Goal: Information Seeking & Learning: Learn about a topic

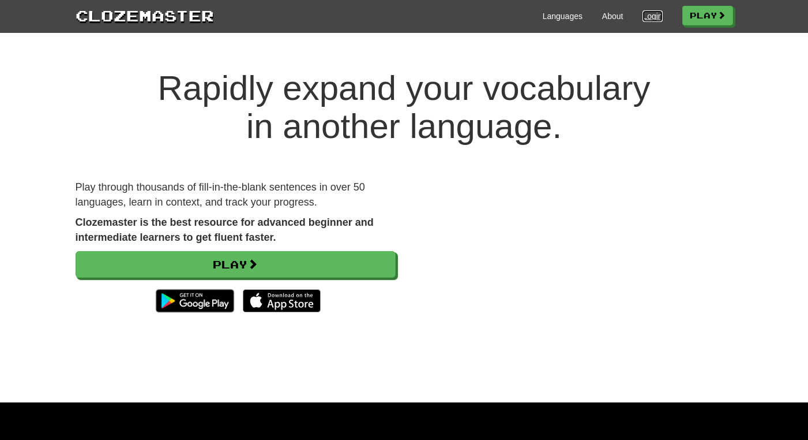
click at [649, 21] on link "Login" at bounding box center [653, 16] width 20 height 12
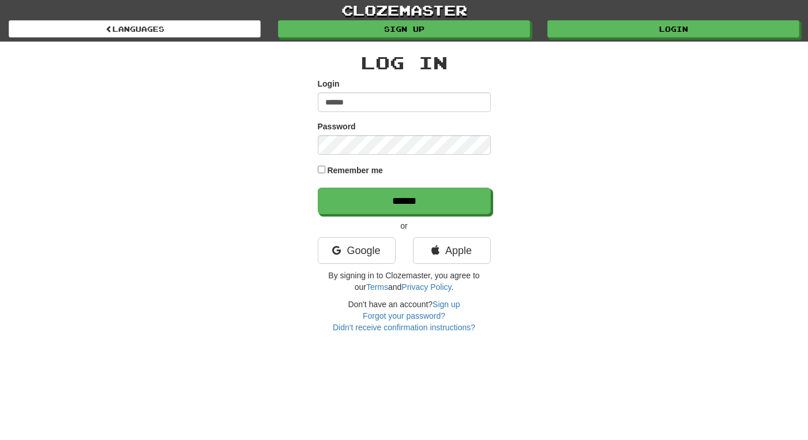
type input "******"
click at [318, 188] on input "******" at bounding box center [404, 201] width 173 height 27
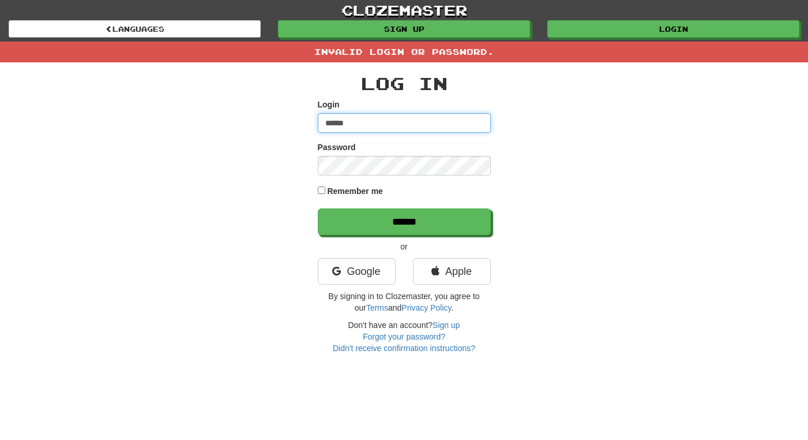
click at [340, 122] on input "******" at bounding box center [404, 123] width 173 height 20
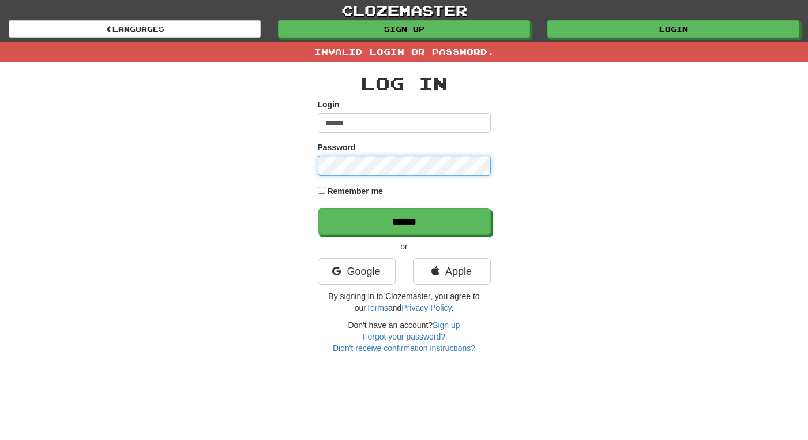
click at [318, 208] on input "******" at bounding box center [404, 221] width 173 height 27
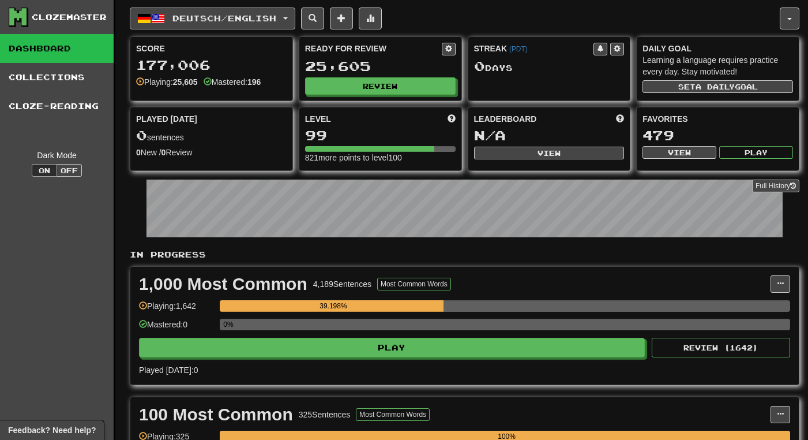
click at [286, 16] on button "Deutsch / English" at bounding box center [213, 19] width 166 height 22
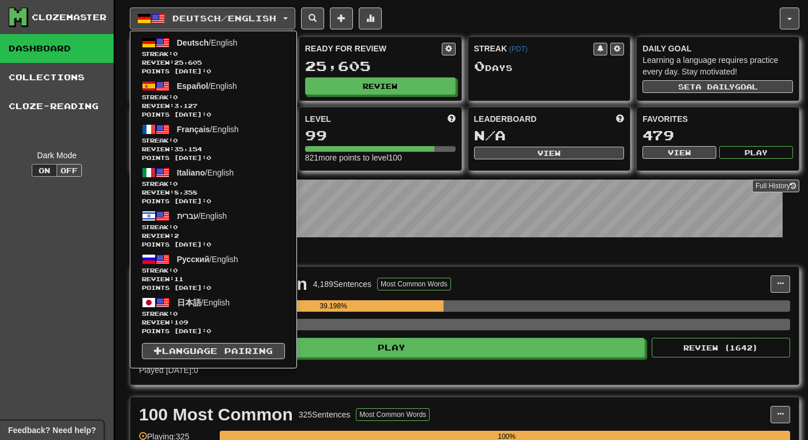
click at [511, 278] on div "1,000 Most Common 4,189 Sentences Most Common Words" at bounding box center [455, 283] width 632 height 17
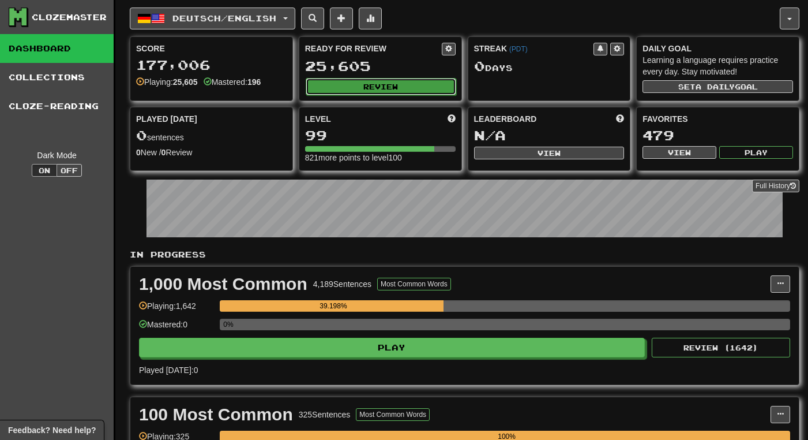
click at [385, 86] on button "Review" at bounding box center [381, 86] width 151 height 17
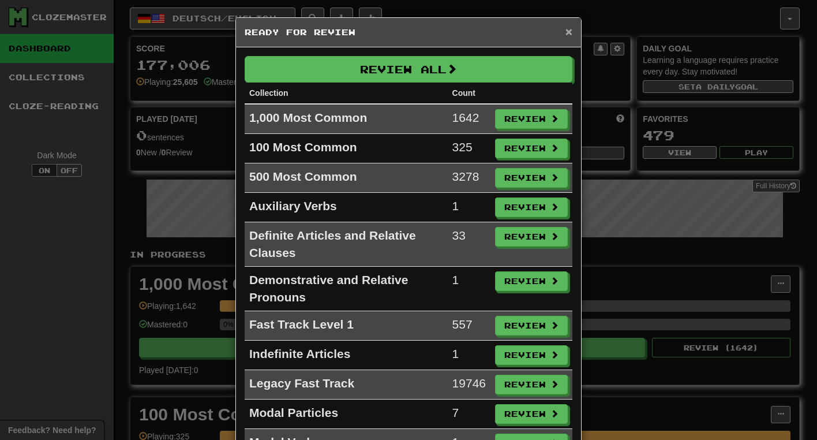
click at [566, 32] on span "×" at bounding box center [568, 31] width 7 height 13
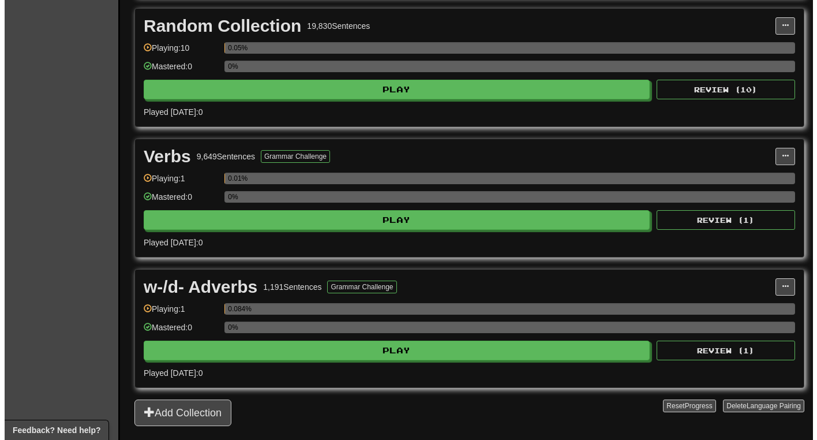
scroll to position [1671, 0]
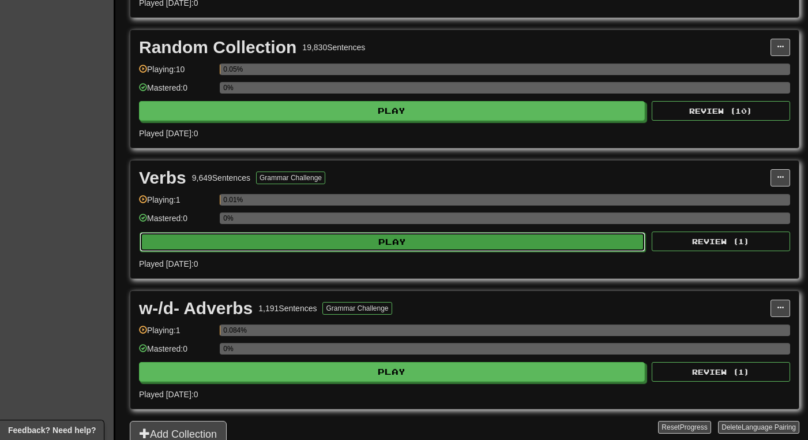
click at [485, 250] on button "Play" at bounding box center [393, 242] width 506 height 20
select select "********"
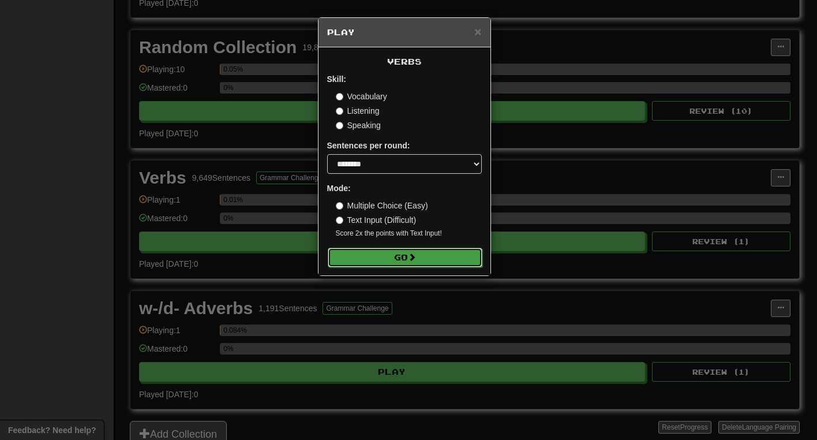
click at [443, 256] on button "Go" at bounding box center [405, 258] width 155 height 20
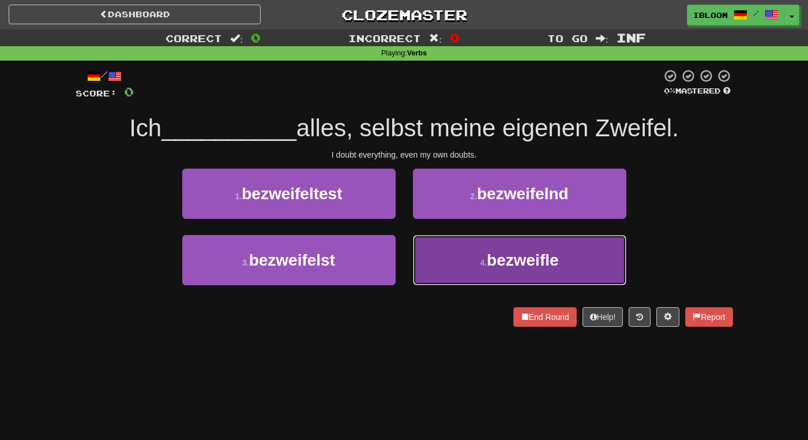
click at [465, 258] on button "4 . bezweifle" at bounding box center [520, 260] width 214 height 50
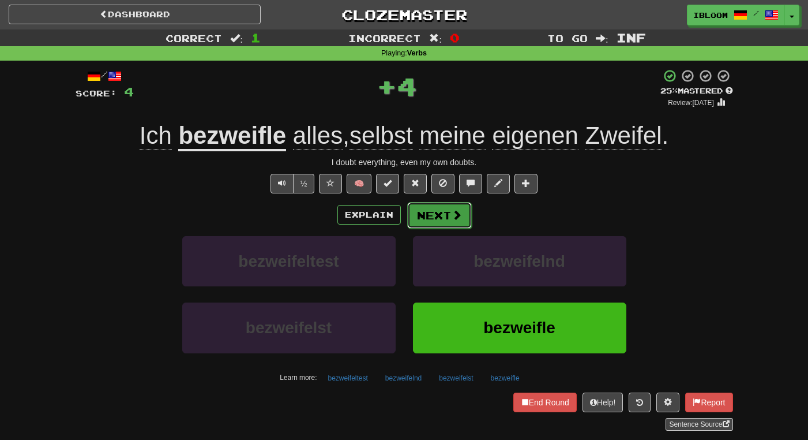
click at [431, 218] on button "Next" at bounding box center [439, 215] width 65 height 27
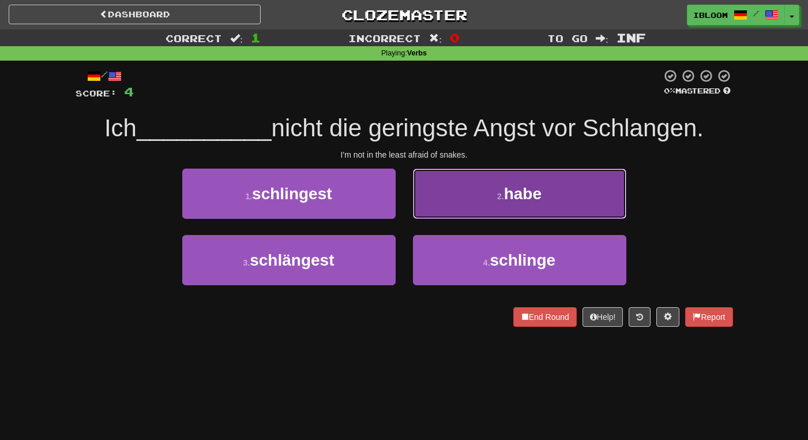
click at [474, 207] on button "2 . habe" at bounding box center [520, 193] width 214 height 50
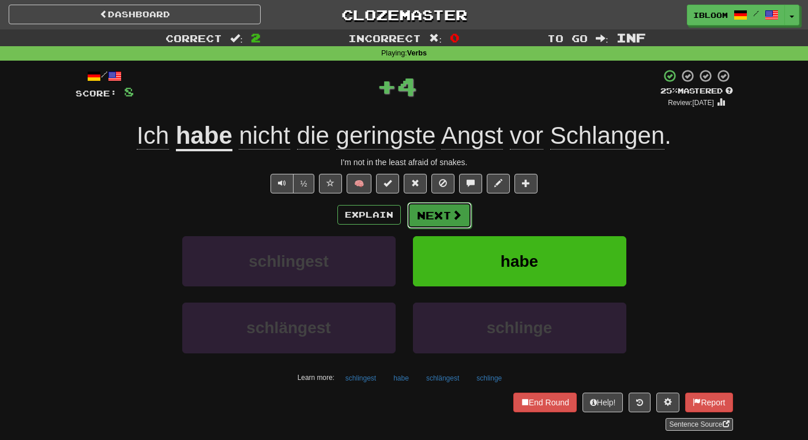
click at [457, 218] on span at bounding box center [457, 214] width 10 height 10
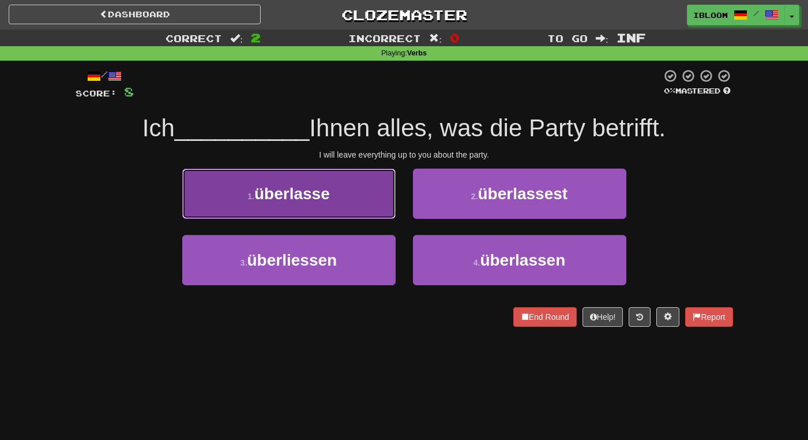
click at [369, 204] on button "1 . überlasse" at bounding box center [289, 193] width 214 height 50
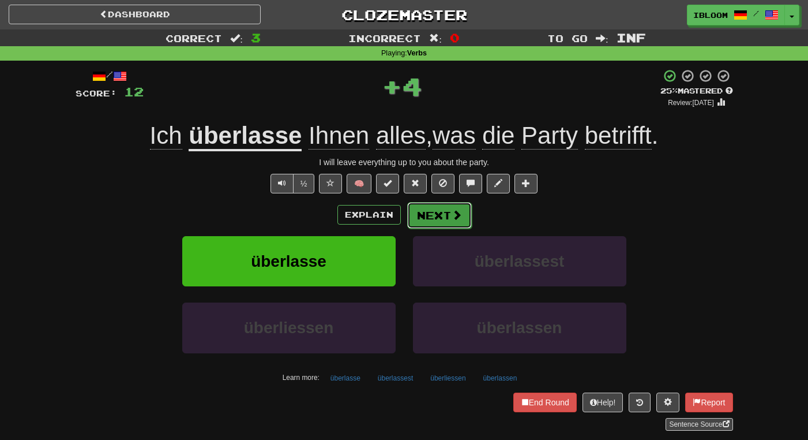
click at [458, 218] on span at bounding box center [457, 214] width 10 height 10
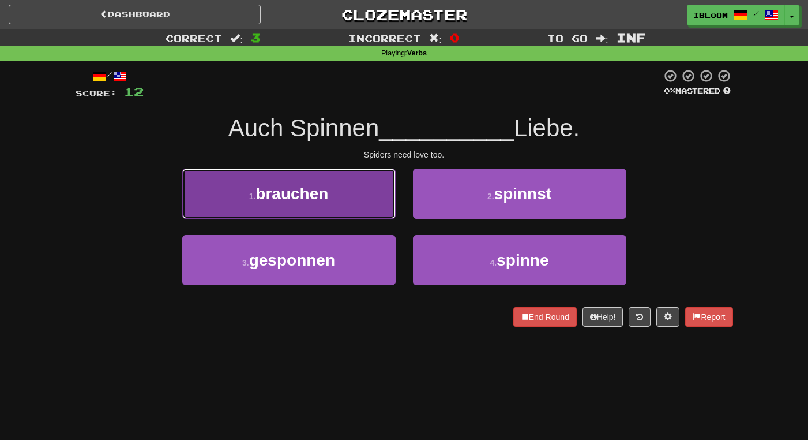
click at [370, 193] on button "1 . brauchen" at bounding box center [289, 193] width 214 height 50
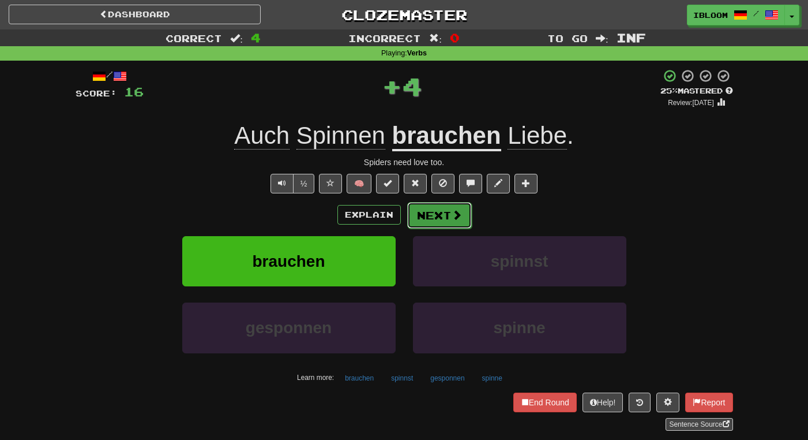
click at [449, 211] on button "Next" at bounding box center [439, 215] width 65 height 27
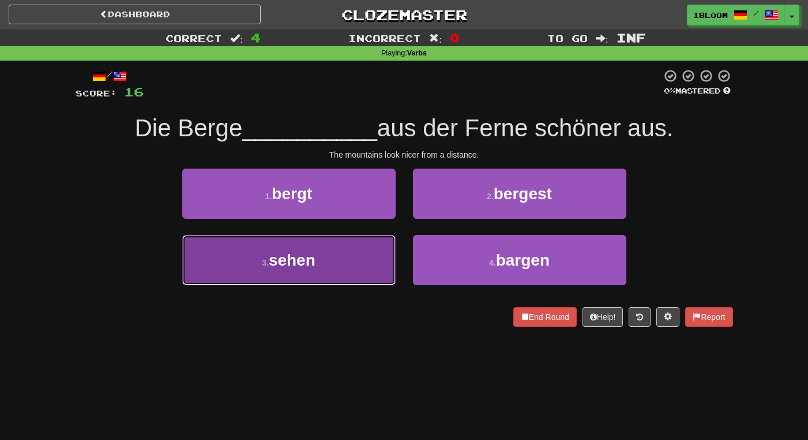
click at [374, 264] on button "3 . sehen" at bounding box center [289, 260] width 214 height 50
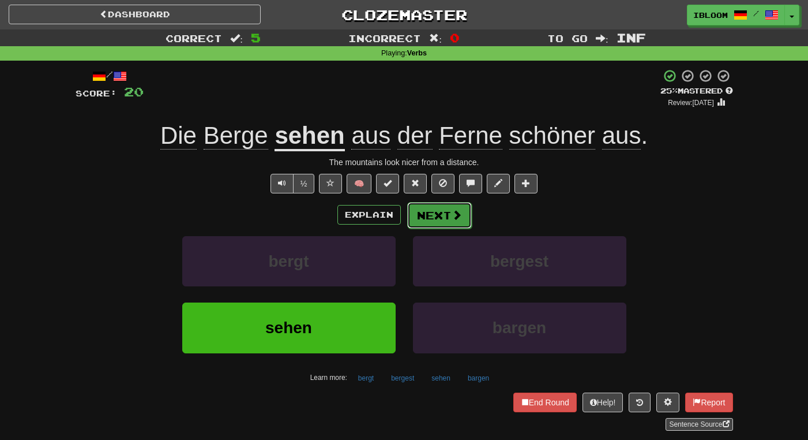
click at [424, 212] on button "Next" at bounding box center [439, 215] width 65 height 27
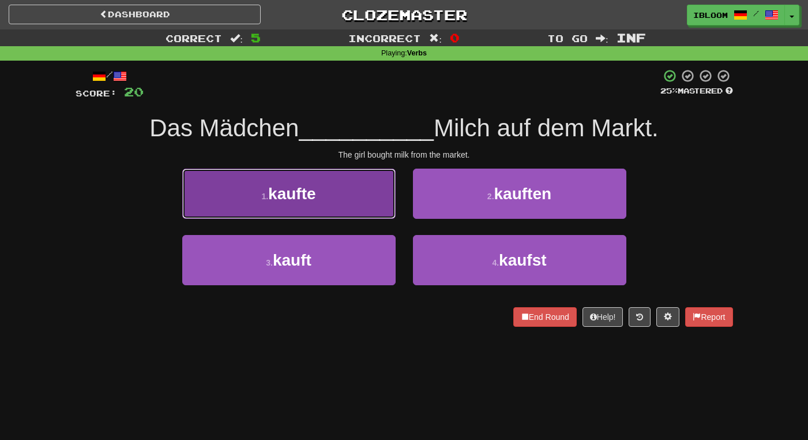
click at [347, 199] on button "1 . kaufte" at bounding box center [289, 193] width 214 height 50
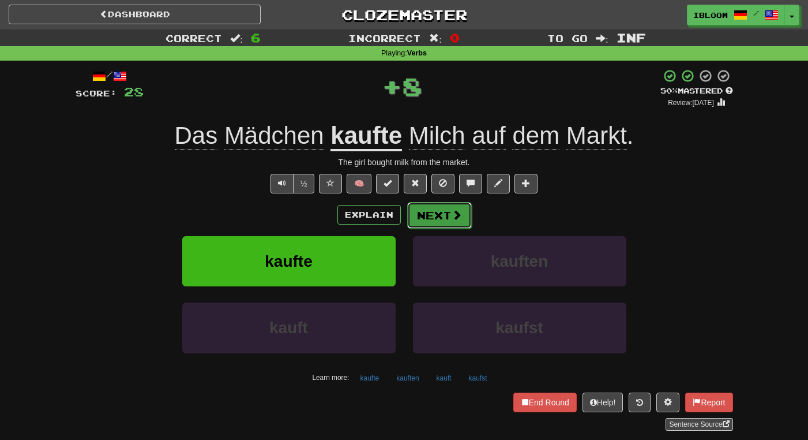
click at [456, 217] on span at bounding box center [457, 214] width 10 height 10
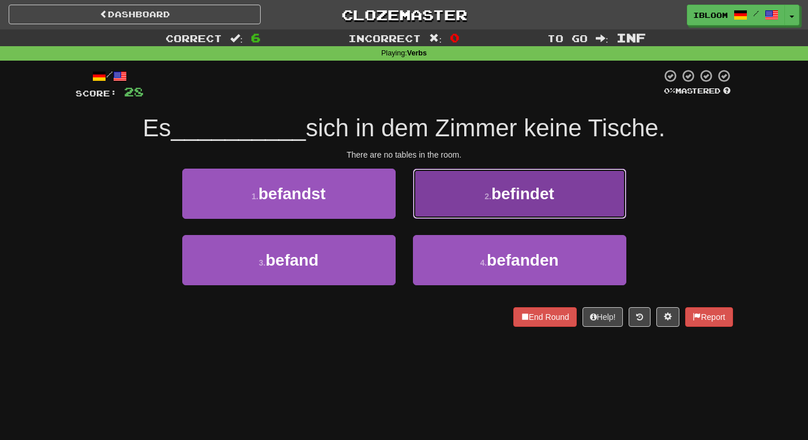
click at [463, 209] on button "2 . befindet" at bounding box center [520, 193] width 214 height 50
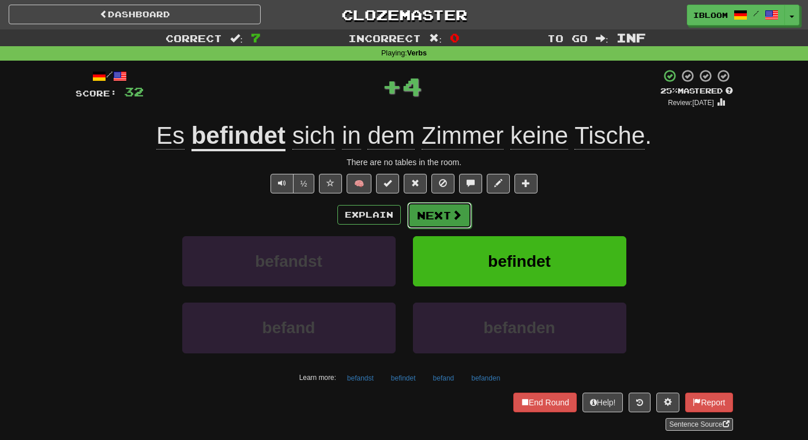
click at [425, 220] on button "Next" at bounding box center [439, 215] width 65 height 27
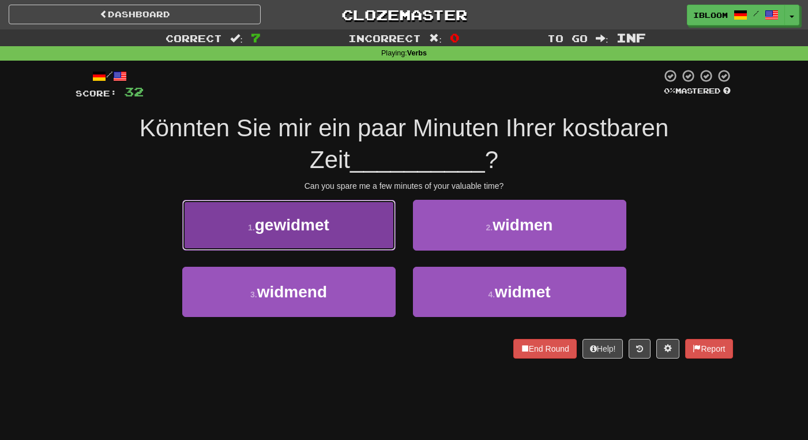
click at [371, 230] on button "1 . gewidmet" at bounding box center [289, 225] width 214 height 50
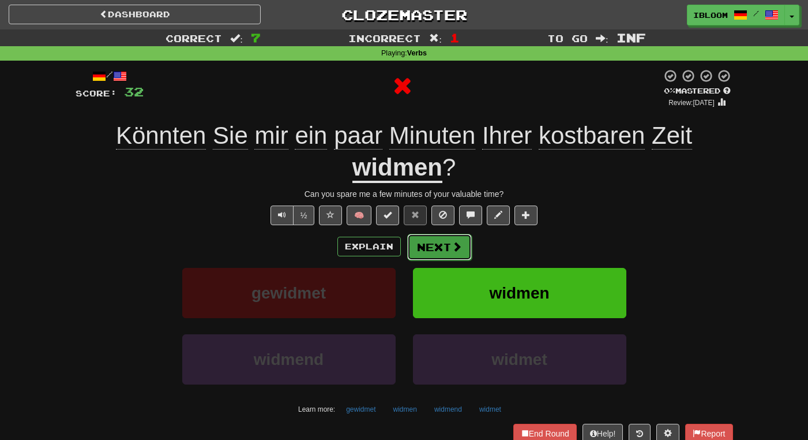
click at [425, 239] on button "Next" at bounding box center [439, 247] width 65 height 27
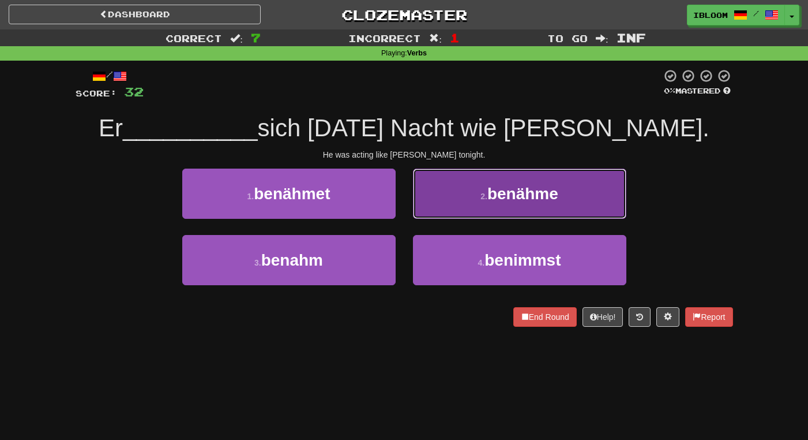
click at [441, 205] on button "2 . benähme" at bounding box center [520, 193] width 214 height 50
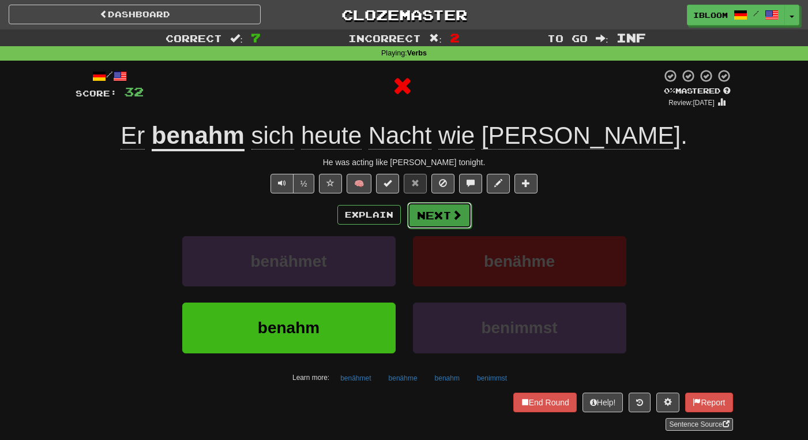
click at [436, 215] on button "Next" at bounding box center [439, 215] width 65 height 27
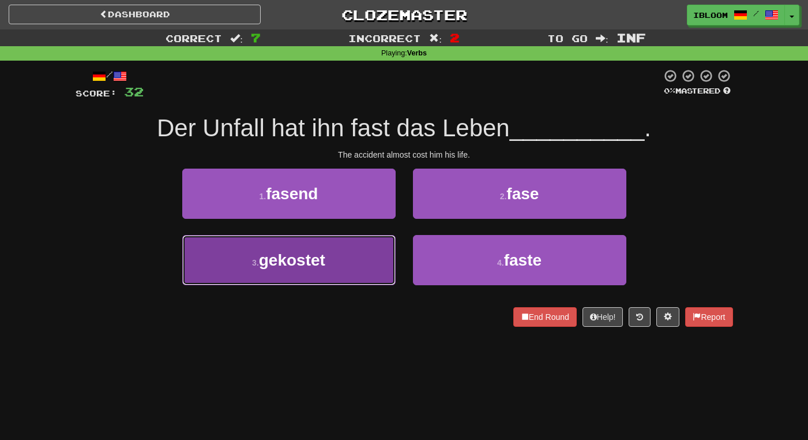
click at [373, 250] on button "3 . gekostet" at bounding box center [289, 260] width 214 height 50
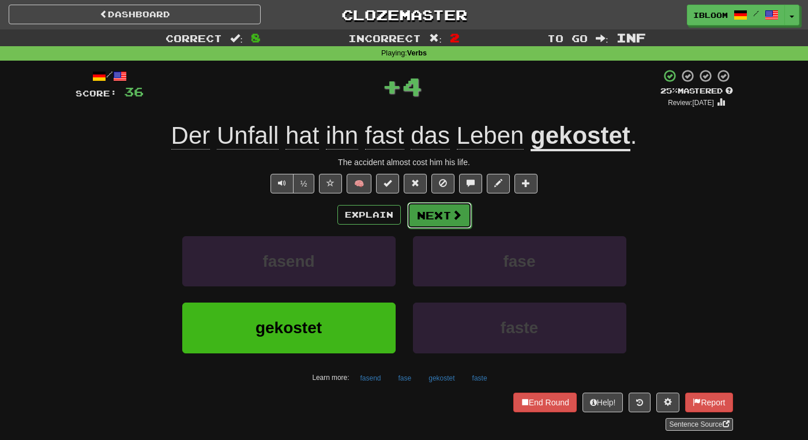
click at [439, 212] on button "Next" at bounding box center [439, 215] width 65 height 27
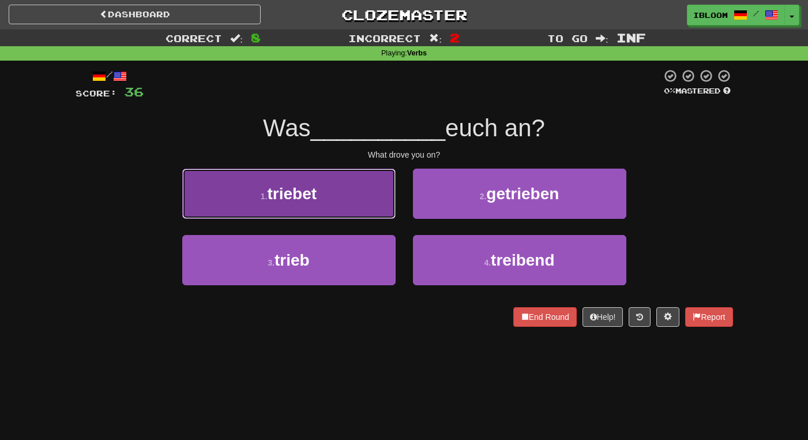
click at [366, 205] on button "1 . triebet" at bounding box center [289, 193] width 214 height 50
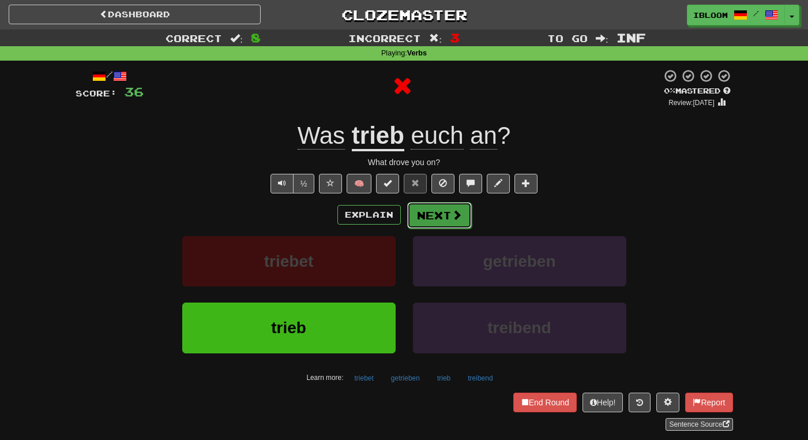
click at [436, 203] on button "Next" at bounding box center [439, 215] width 65 height 27
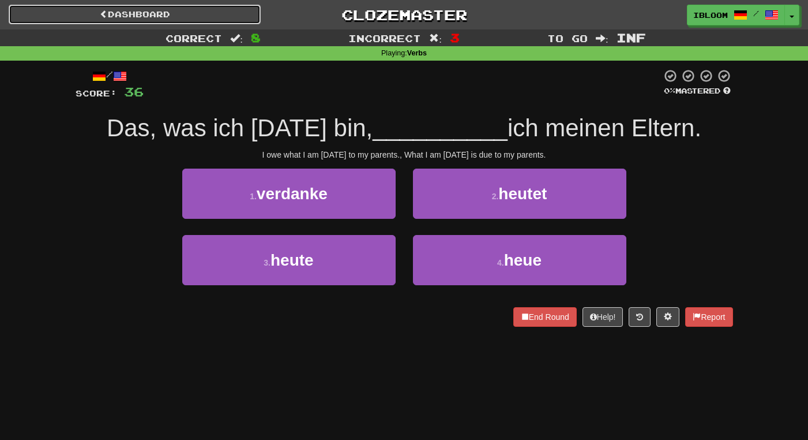
click at [190, 16] on link "Dashboard" at bounding box center [135, 15] width 252 height 20
